Goal: Task Accomplishment & Management: Manage account settings

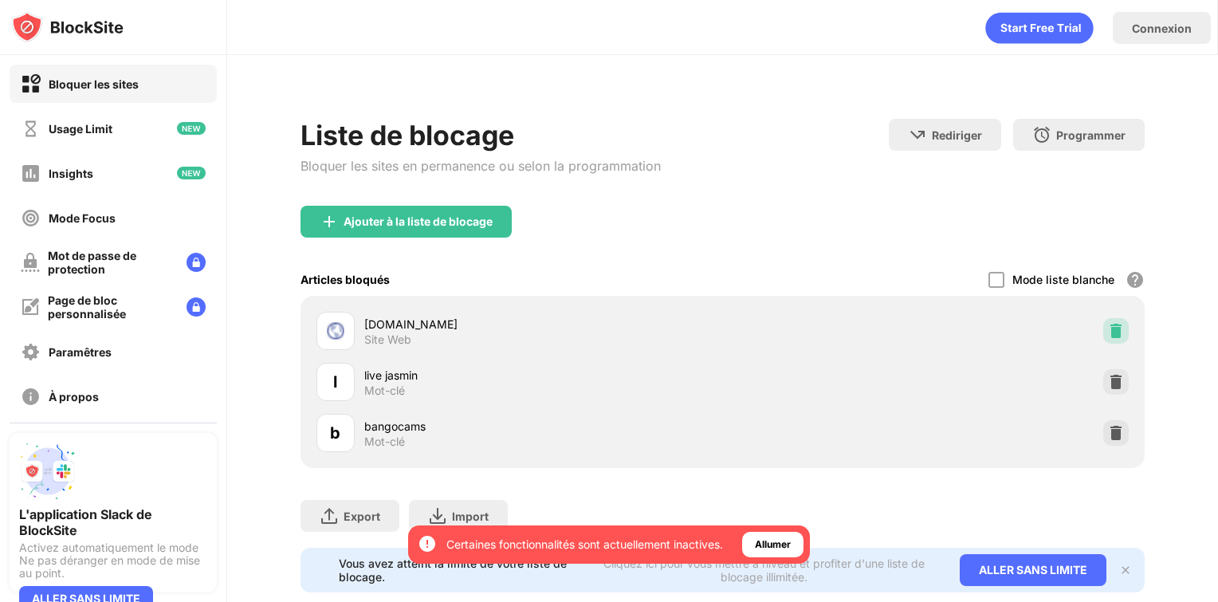
click at [1103, 339] on div at bounding box center [1116, 331] width 26 height 26
